Goal: Task Accomplishment & Management: Manage account settings

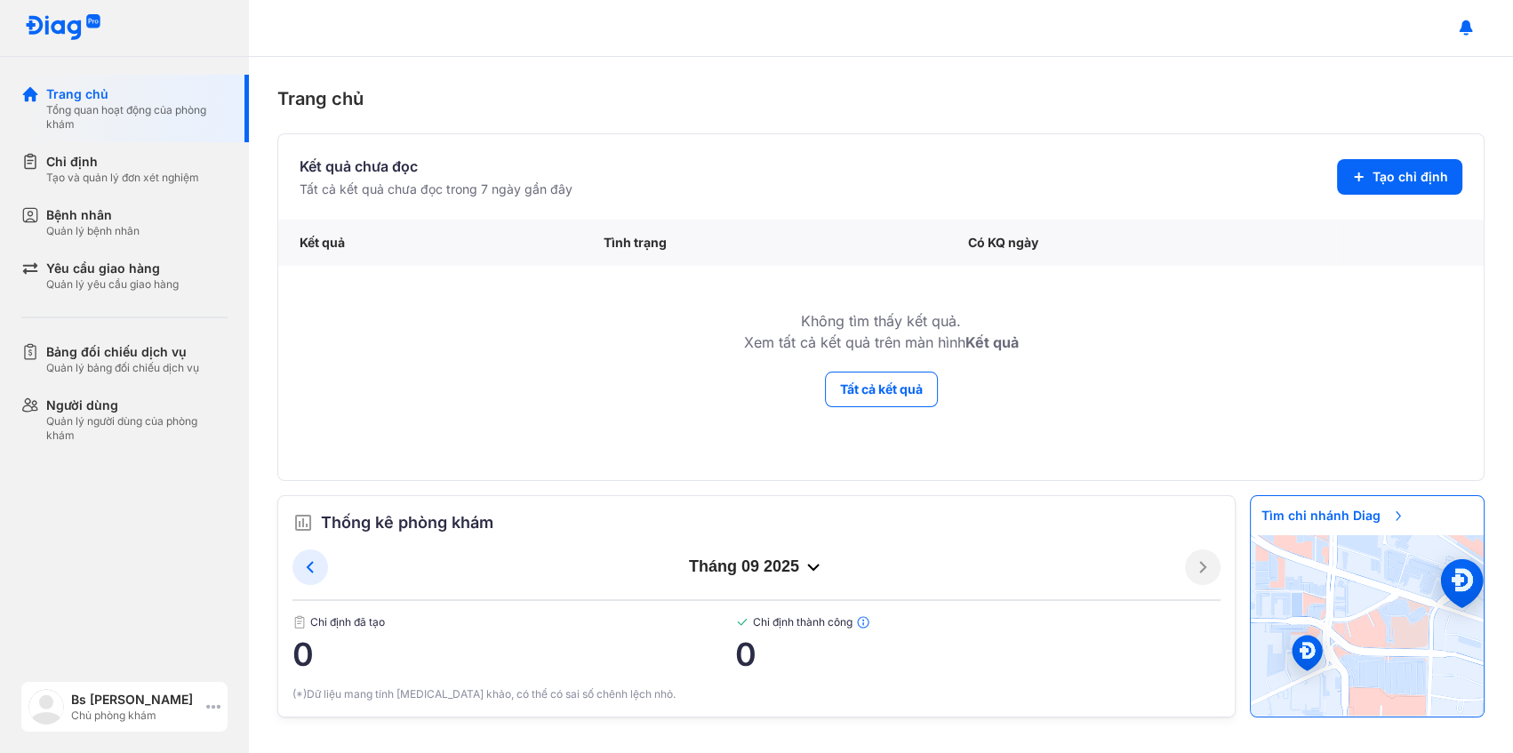
click at [132, 693] on div "Bs [PERSON_NAME]" at bounding box center [135, 700] width 128 height 18
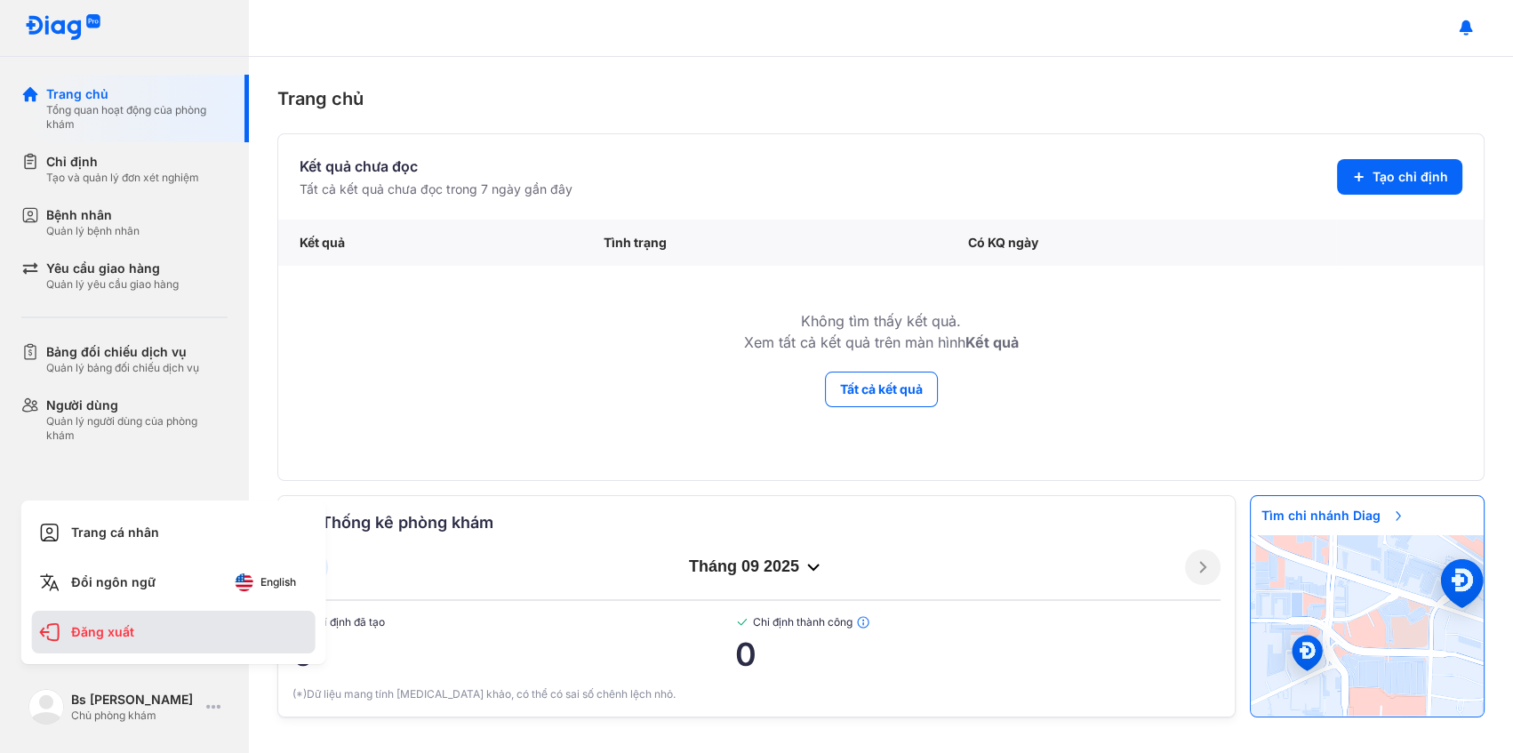
click at [168, 633] on div "Đăng xuất" at bounding box center [174, 632] width 284 height 43
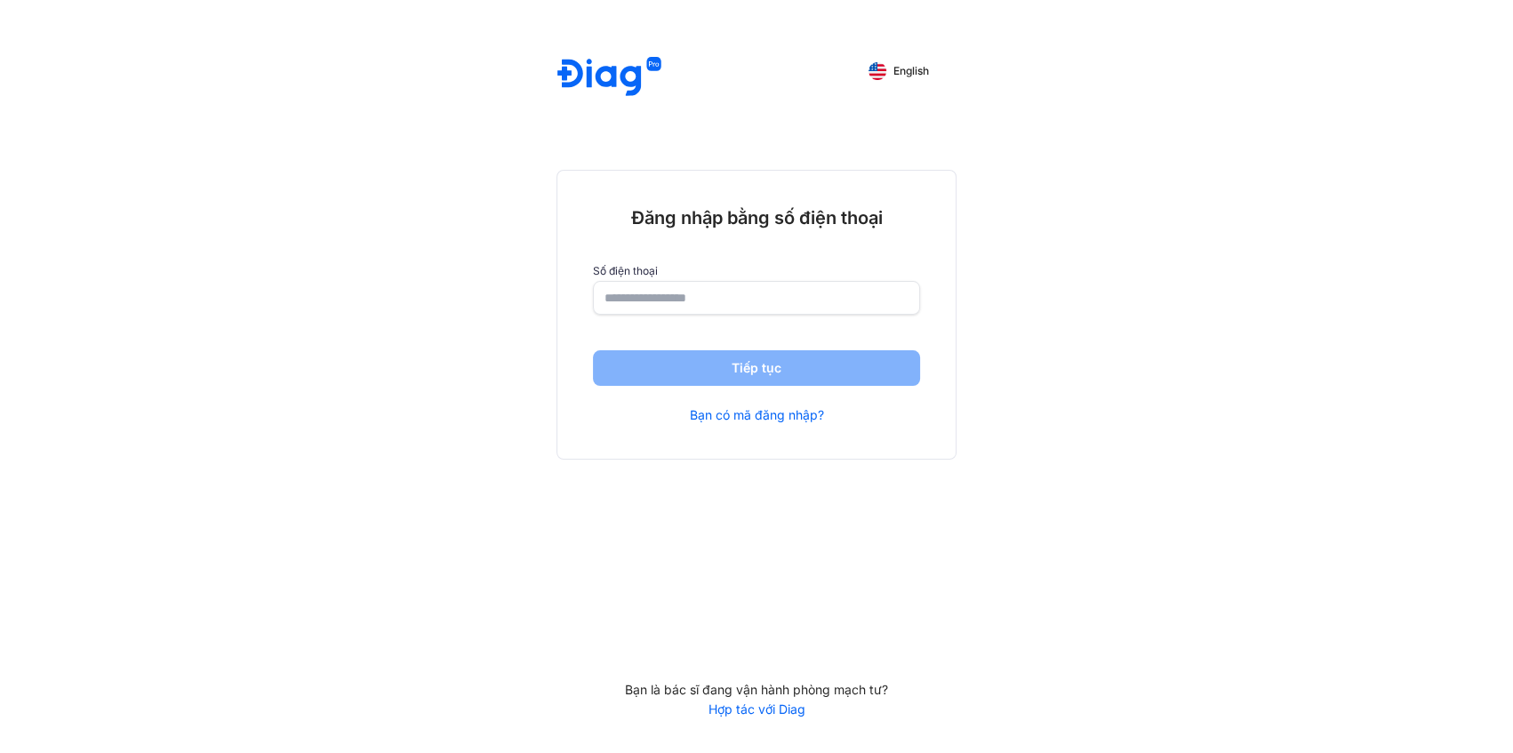
click at [693, 308] on input "number" at bounding box center [756, 298] width 304 height 32
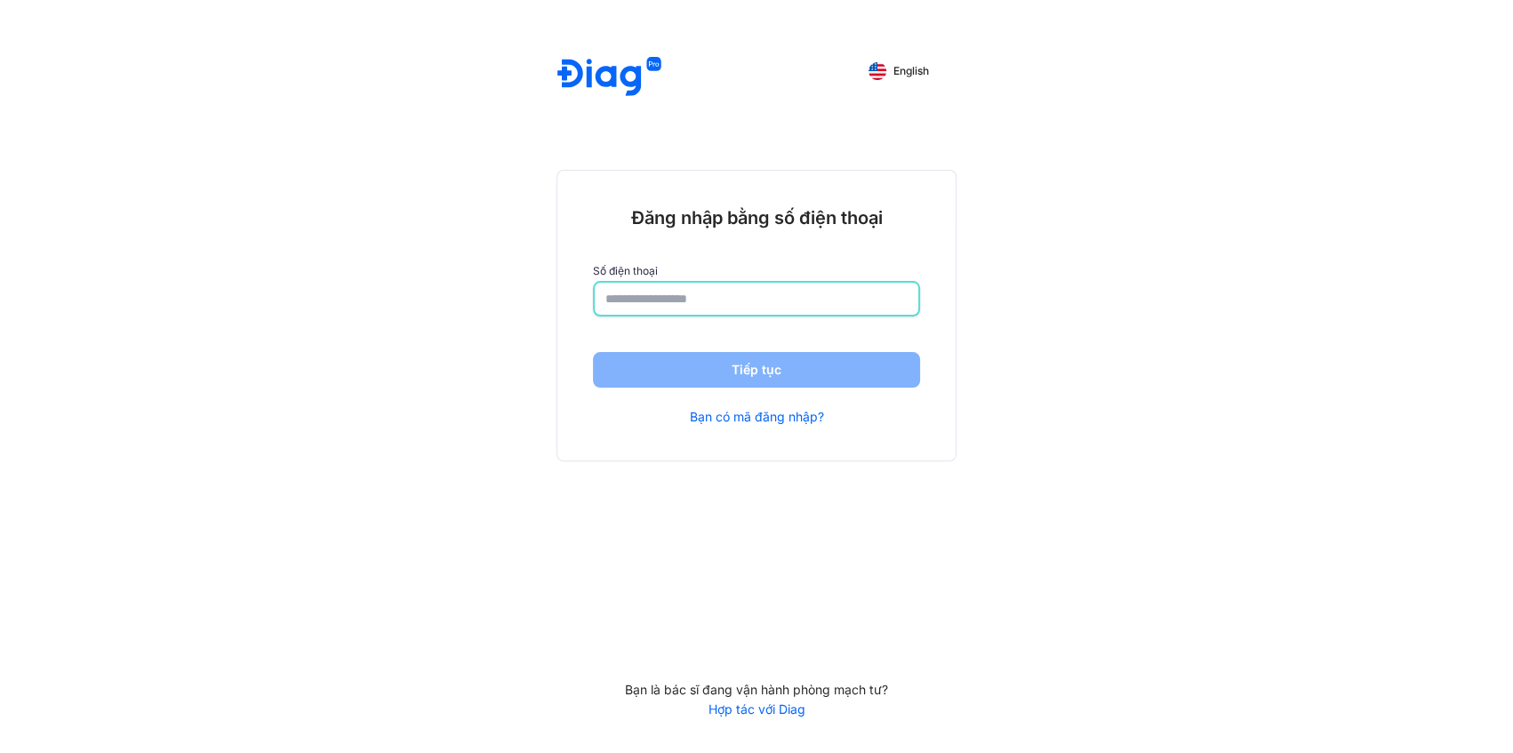
click at [640, 305] on input "number" at bounding box center [756, 299] width 302 height 32
type input "**********"
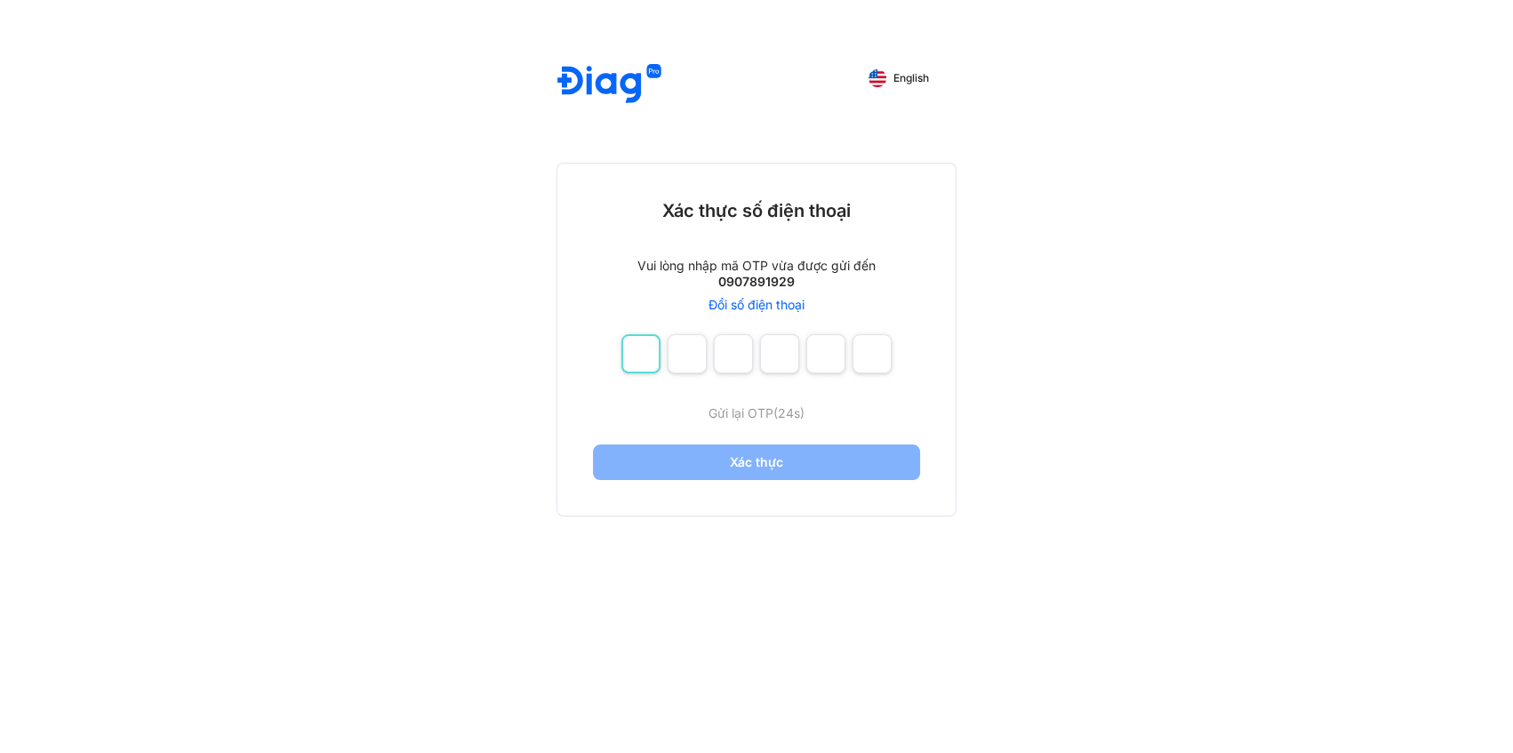
click at [634, 357] on input "number" at bounding box center [640, 353] width 39 height 39
type input "*"
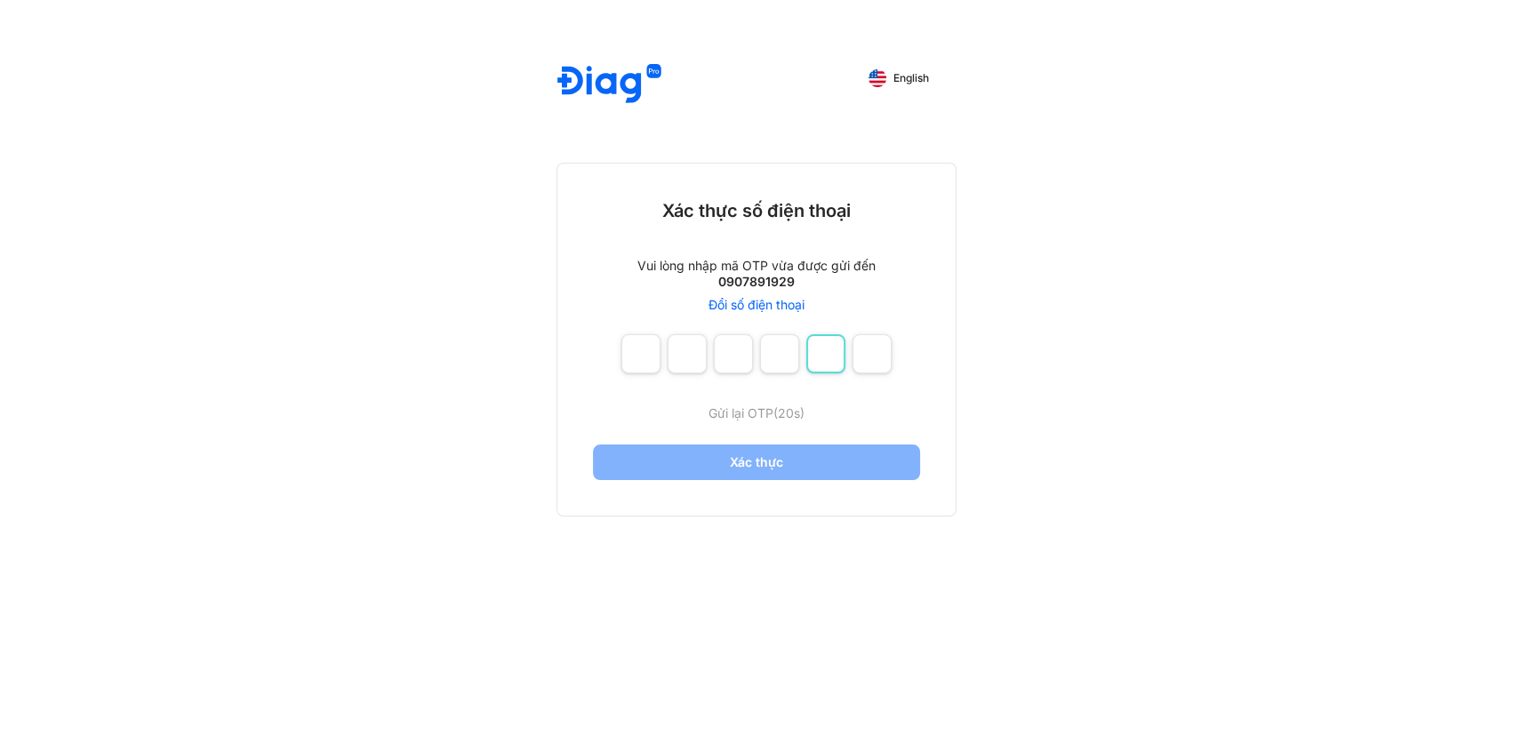
type input "*"
